Goal: Task Accomplishment & Management: Use online tool/utility

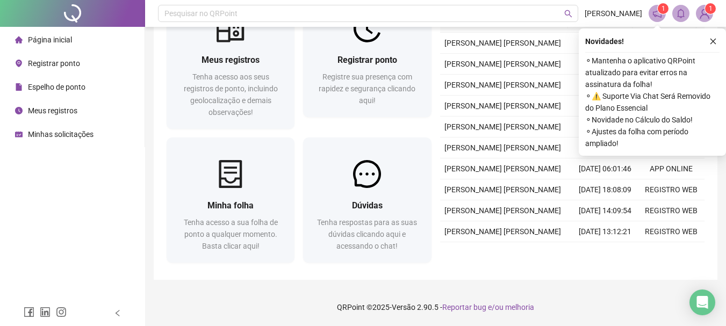
scroll to position [56, 0]
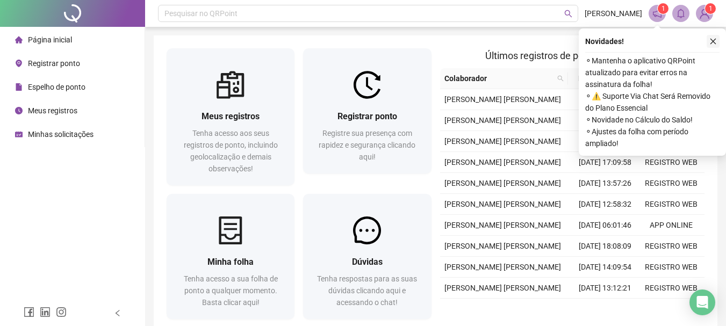
click at [715, 40] on icon "close" at bounding box center [713, 42] width 8 height 8
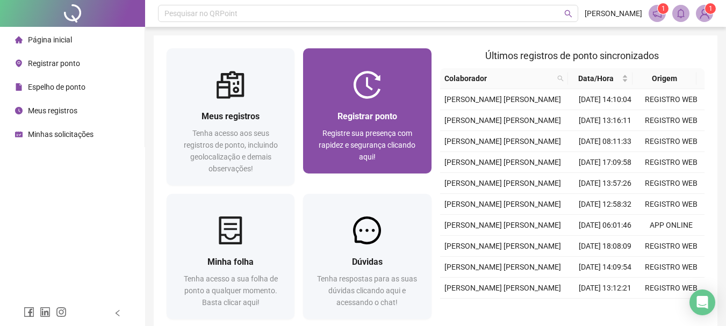
click at [345, 103] on div "Registrar ponto Registre sua presença com rapidez e segurança clicando aqui!" at bounding box center [367, 136] width 128 height 75
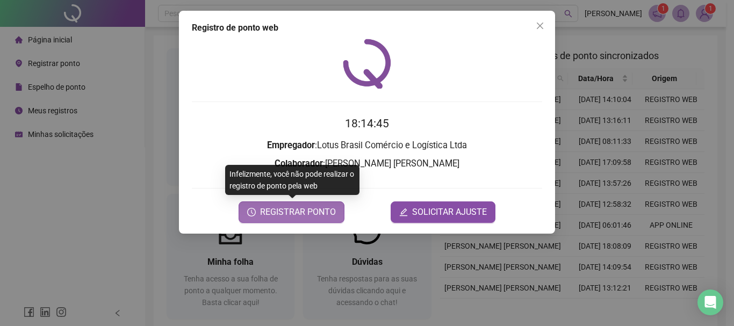
click at [323, 213] on span "REGISTRAR PONTO" at bounding box center [298, 212] width 76 height 13
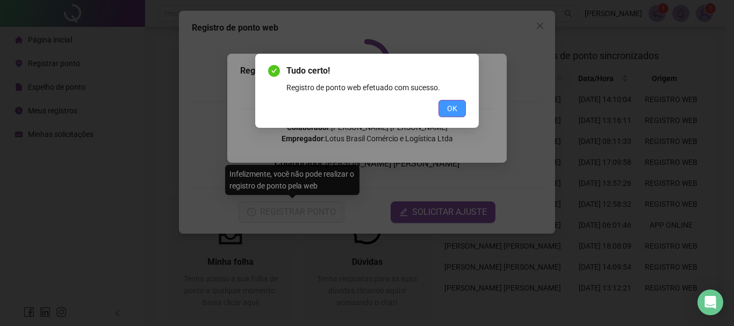
click at [453, 109] on span "OK" at bounding box center [452, 109] width 10 height 12
